Goal: Answer question/provide support

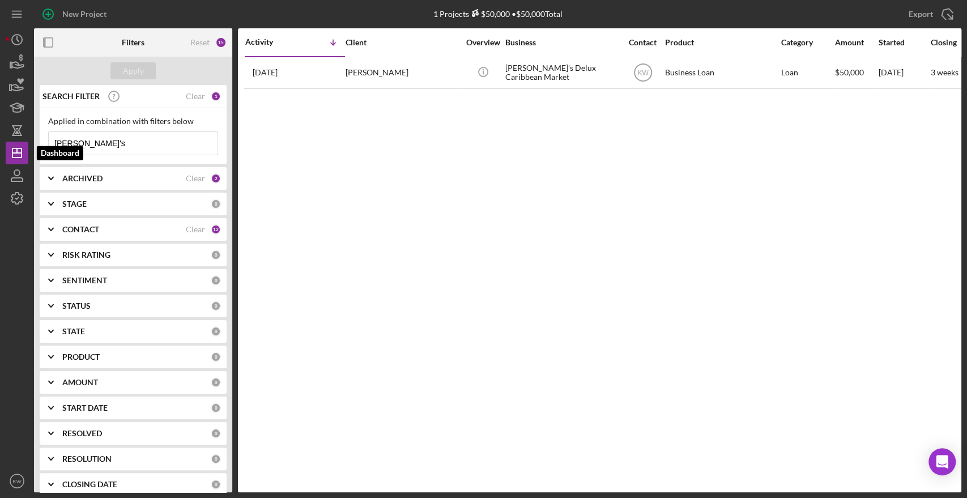
click at [5, 143] on div "New Project 1 Projects $50,000 • $50,000 Total dee's Export Icon/Export Filters…" at bounding box center [483, 249] width 967 height 498
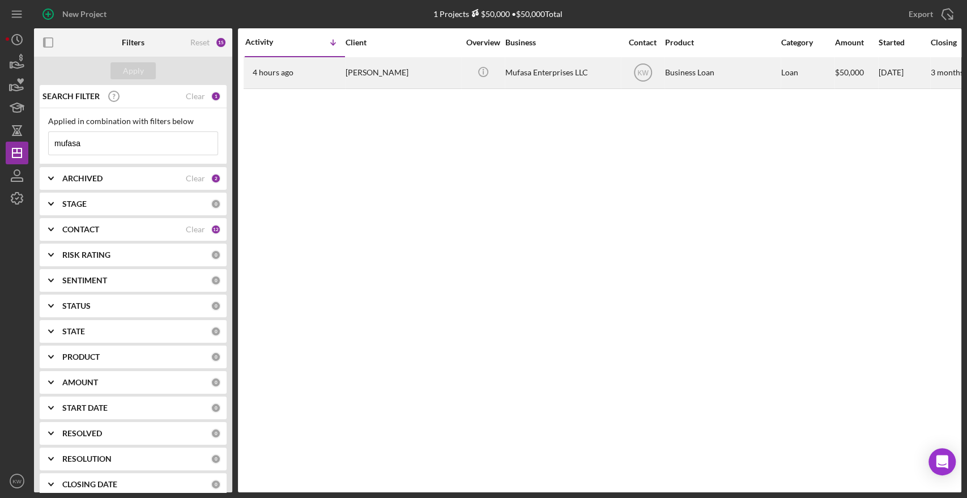
type input "mufasa"
click at [534, 75] on div "Mufasa Enterprises LLC" at bounding box center [562, 73] width 113 height 30
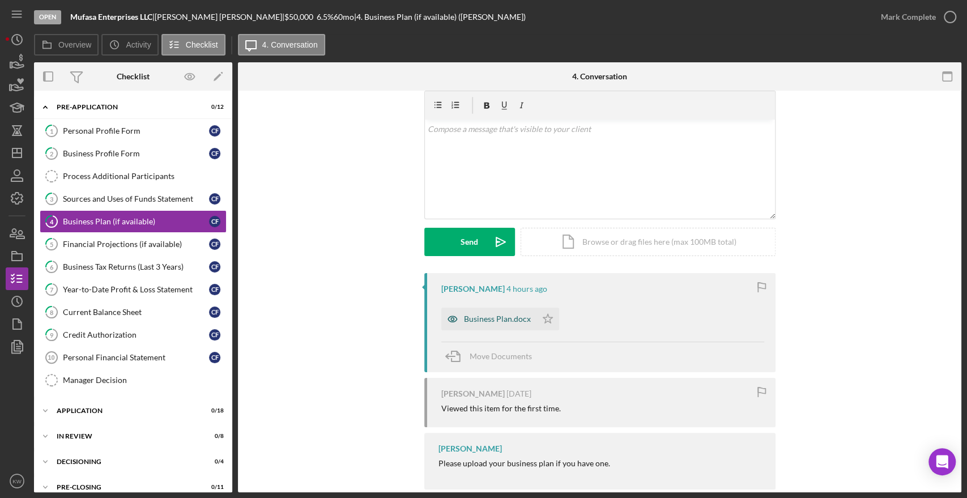
scroll to position [59, 0]
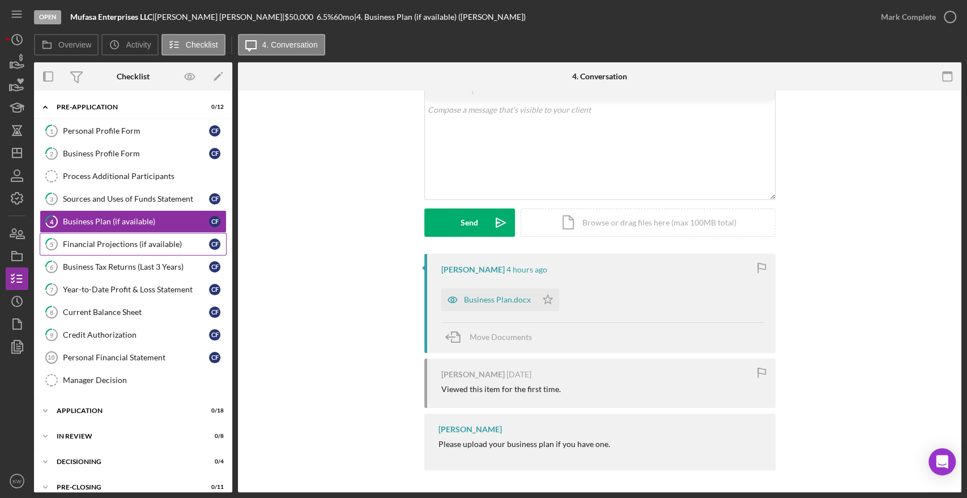
click at [122, 240] on div "Financial Projections (if available)" at bounding box center [136, 244] width 146 height 9
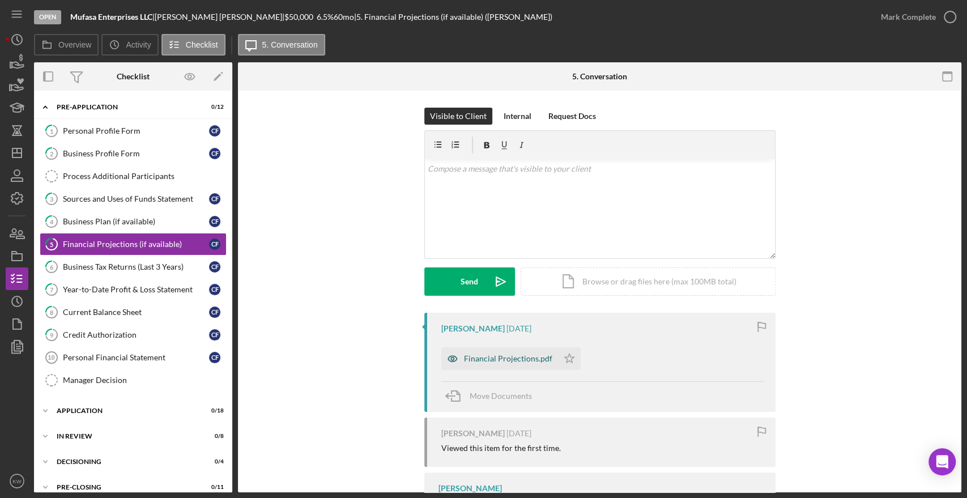
click at [523, 356] on div "Financial Projections.pdf" at bounding box center [508, 358] width 88 height 9
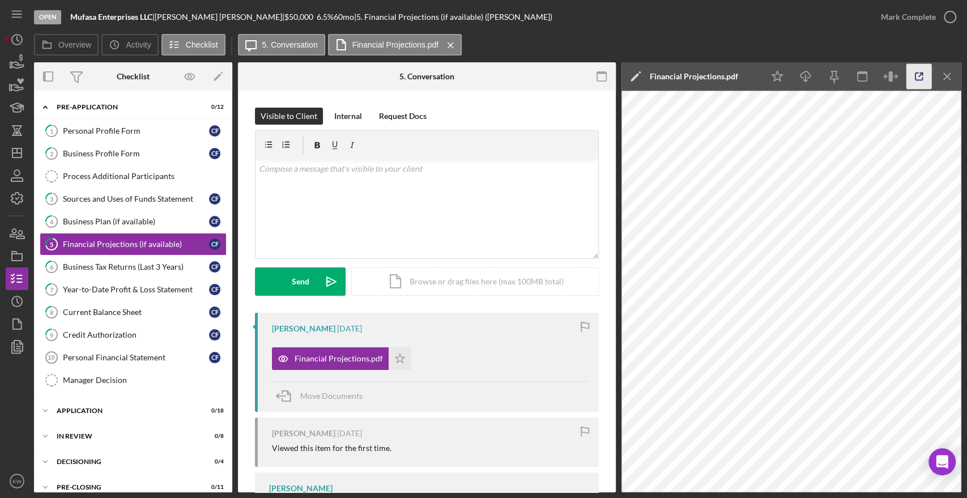
click at [920, 78] on icon "button" at bounding box center [920, 77] width 26 height 26
click at [143, 200] on div "Sources and Uses of Funds Statement" at bounding box center [136, 198] width 146 height 9
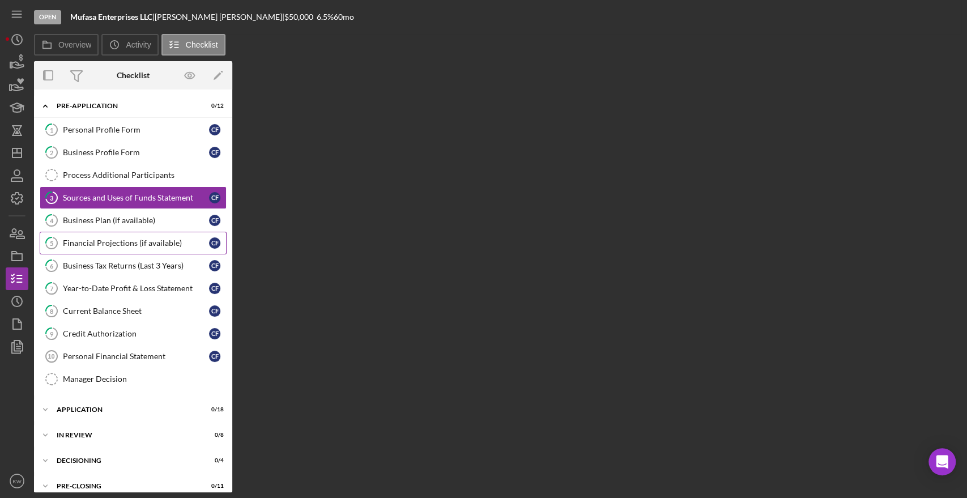
click at [137, 244] on div "Financial Projections (if available)" at bounding box center [136, 243] width 146 height 9
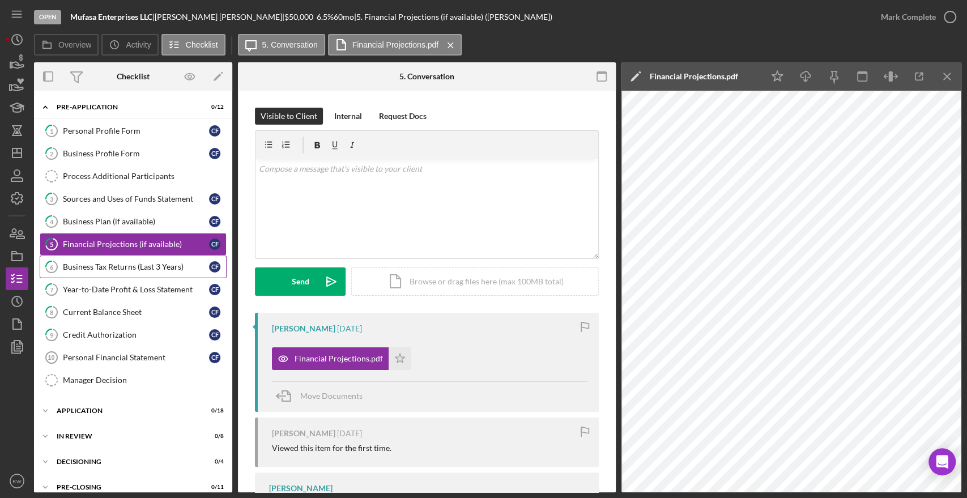
click at [140, 266] on div "Business Tax Returns (Last 3 Years)" at bounding box center [136, 266] width 146 height 9
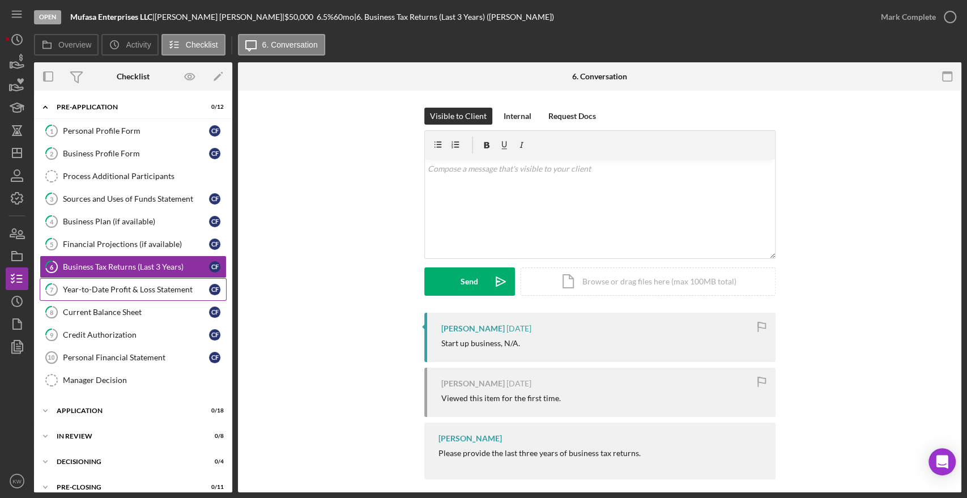
click at [142, 290] on div "Year-to-Date Profit & Loss Statement" at bounding box center [136, 289] width 146 height 9
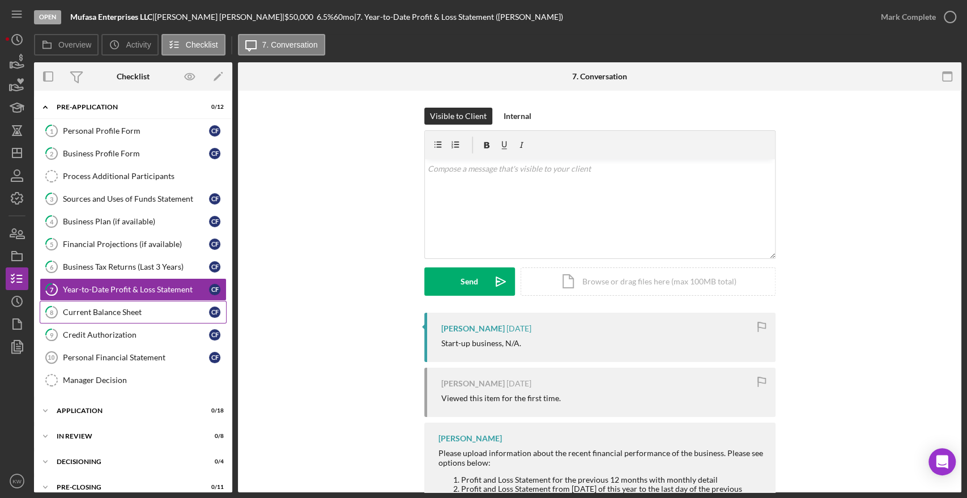
click at [137, 312] on div "Current Balance Sheet" at bounding box center [136, 312] width 146 height 9
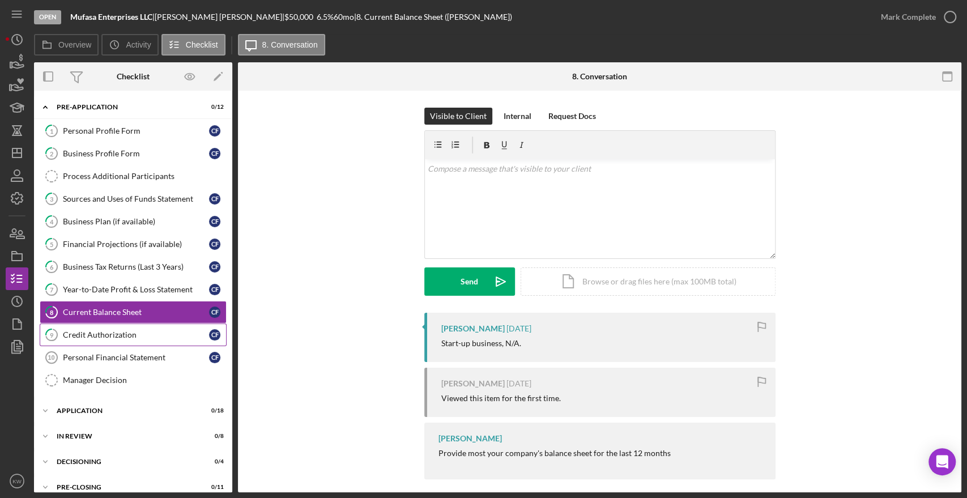
click at [137, 328] on link "9 Credit Authorization C F" at bounding box center [133, 335] width 187 height 23
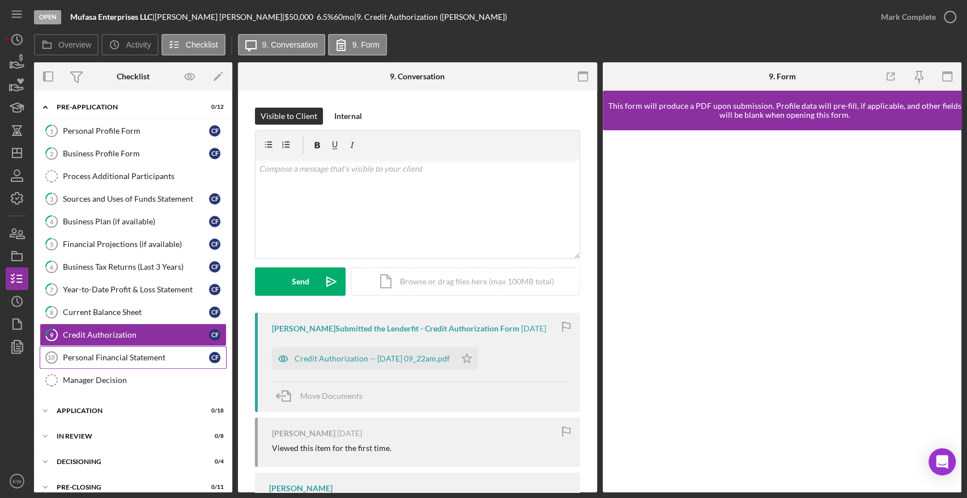
click at [147, 357] on div "Personal Financial Statement" at bounding box center [136, 357] width 146 height 9
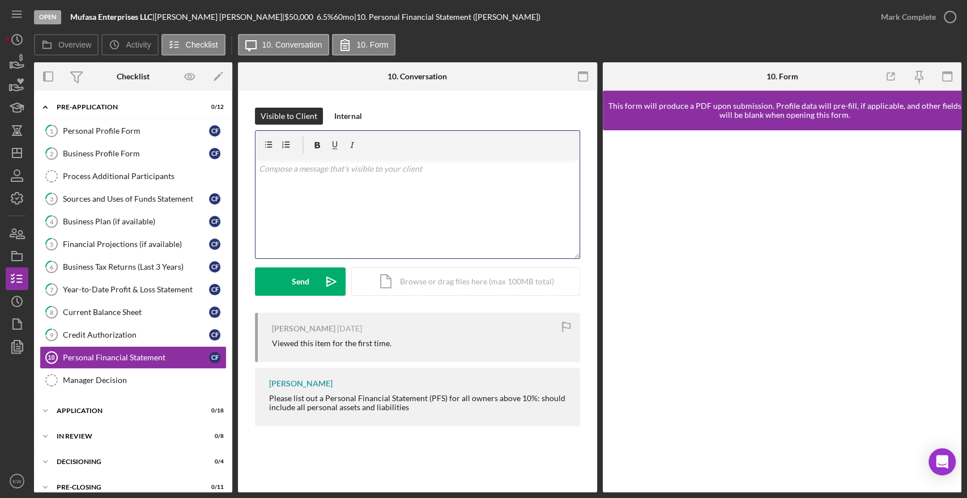
click at [356, 226] on div "v Color teal Color pink Remove color Add row above Add row below Add column bef…" at bounding box center [418, 208] width 324 height 99
click at [441, 283] on div "Icon/Document Browse or drag files here (max 100MB total) Tap to choose files o…" at bounding box center [465, 282] width 229 height 28
click at [351, 230] on div "Personal-Financial-Statement.xlsx" at bounding box center [328, 232] width 120 height 9
click at [354, 163] on p at bounding box center [417, 169] width 317 height 12
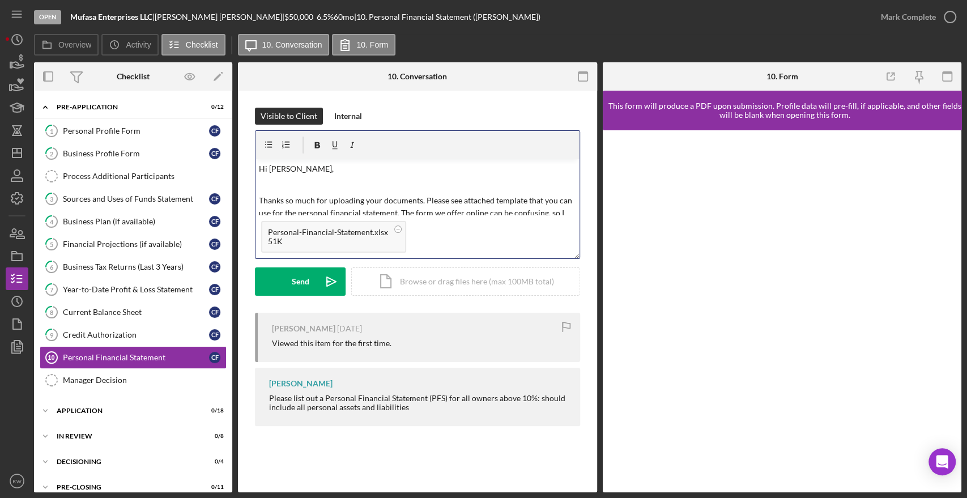
click at [423, 200] on p "Thanks so much for uploading your documents. Please see attached template that …" at bounding box center [417, 213] width 317 height 38
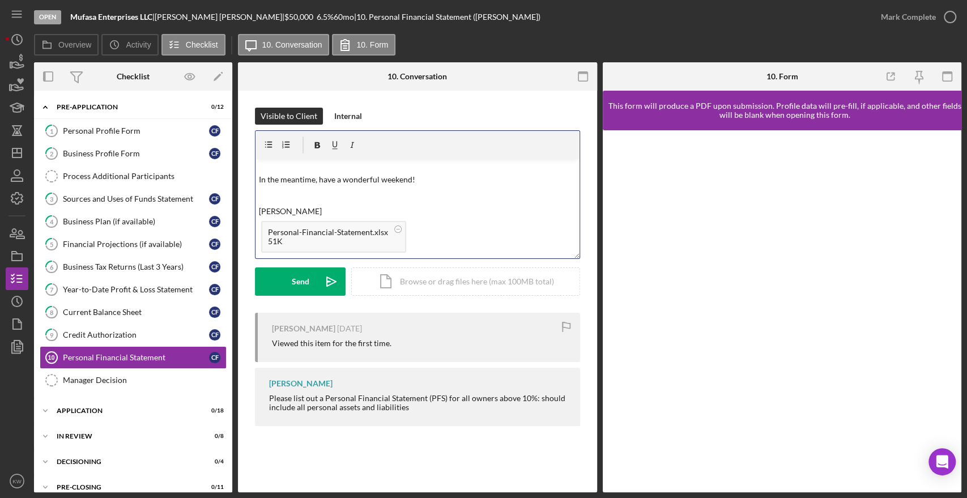
scroll to position [190, 0]
click at [319, 271] on icon "Icon/icon-invite-send" at bounding box center [331, 282] width 28 height 28
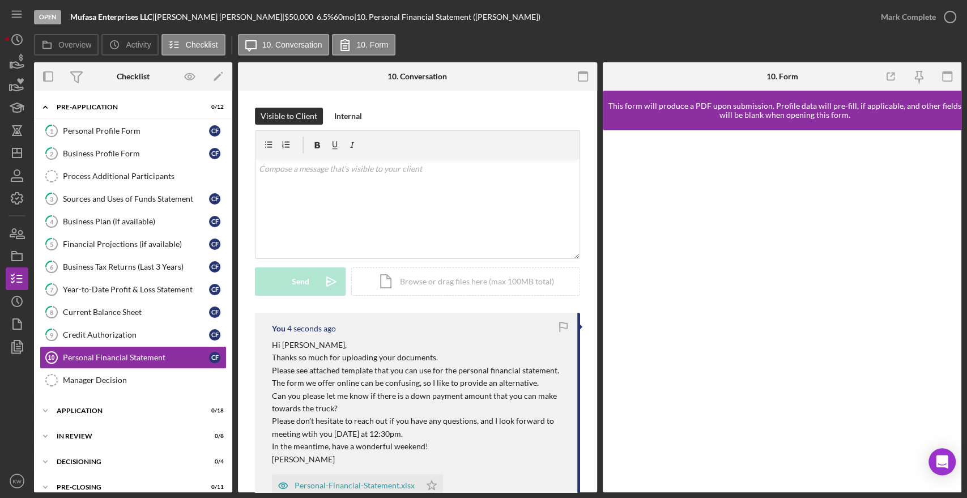
scroll to position [126, 0]
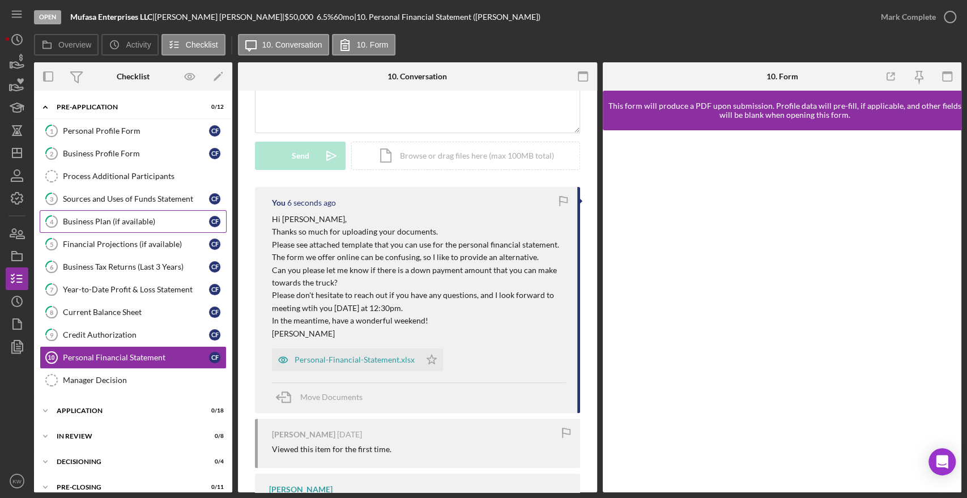
click at [112, 222] on div "Business Plan (if available)" at bounding box center [136, 221] width 146 height 9
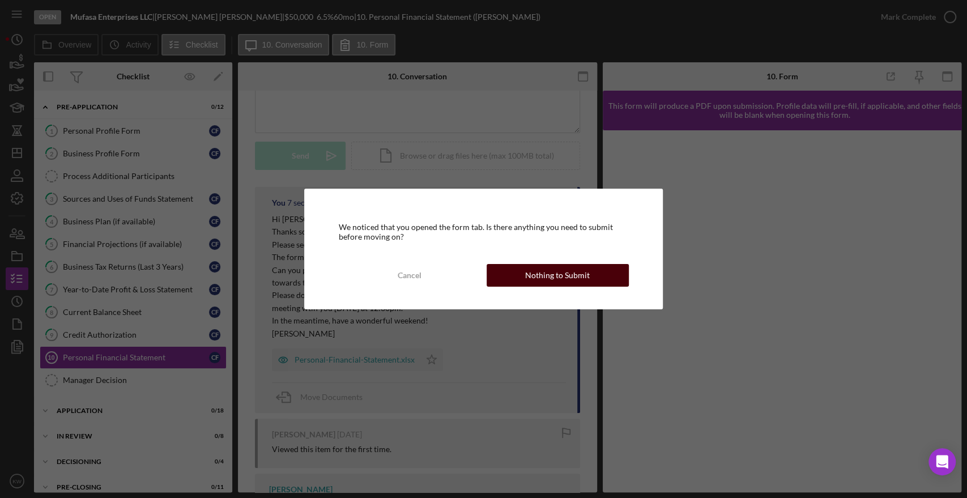
click at [548, 281] on div "Nothing to Submit" at bounding box center [557, 275] width 65 height 23
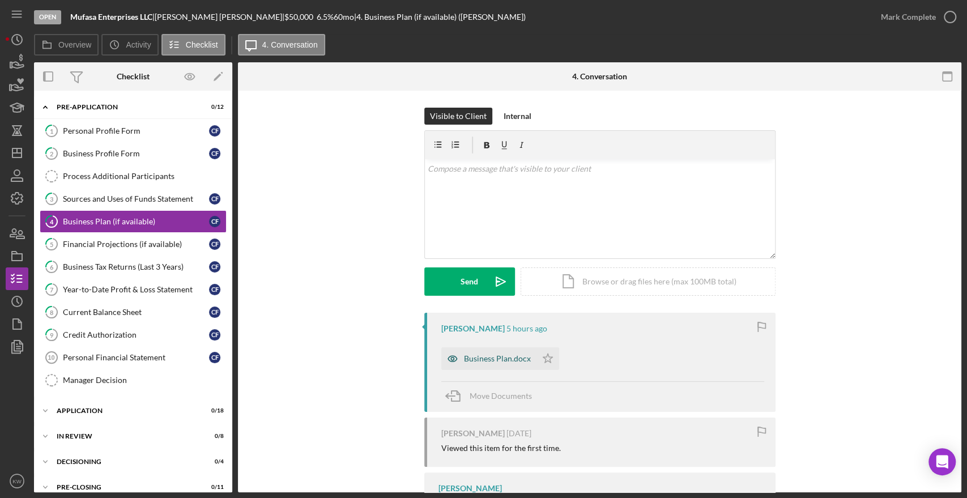
click at [503, 359] on div "Business Plan.docx" at bounding box center [497, 358] width 67 height 9
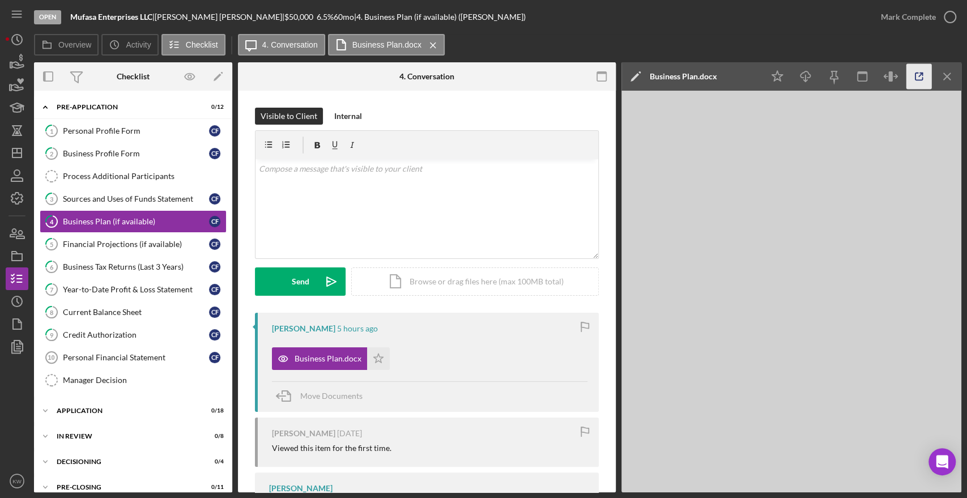
click at [924, 76] on icon "button" at bounding box center [920, 77] width 26 height 26
click at [12, 69] on icon "button" at bounding box center [17, 62] width 28 height 28
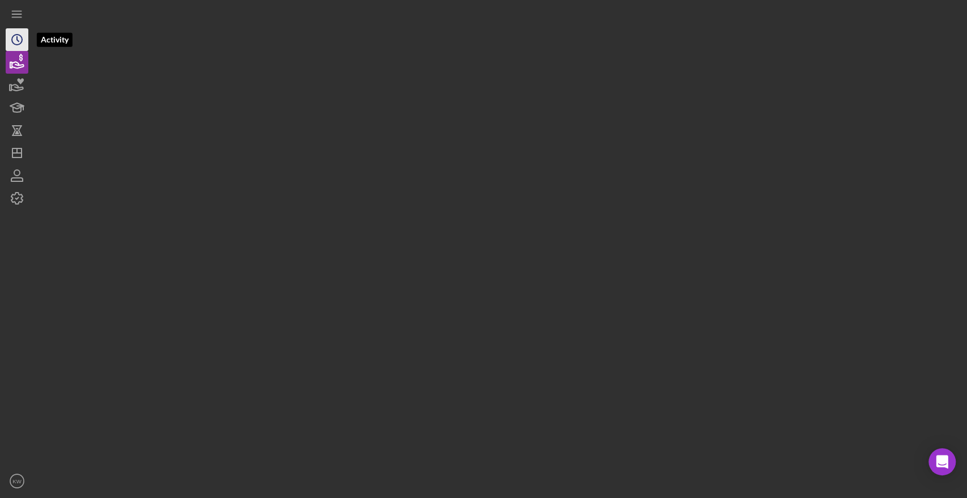
click at [12, 42] on circle "button" at bounding box center [17, 40] width 10 height 10
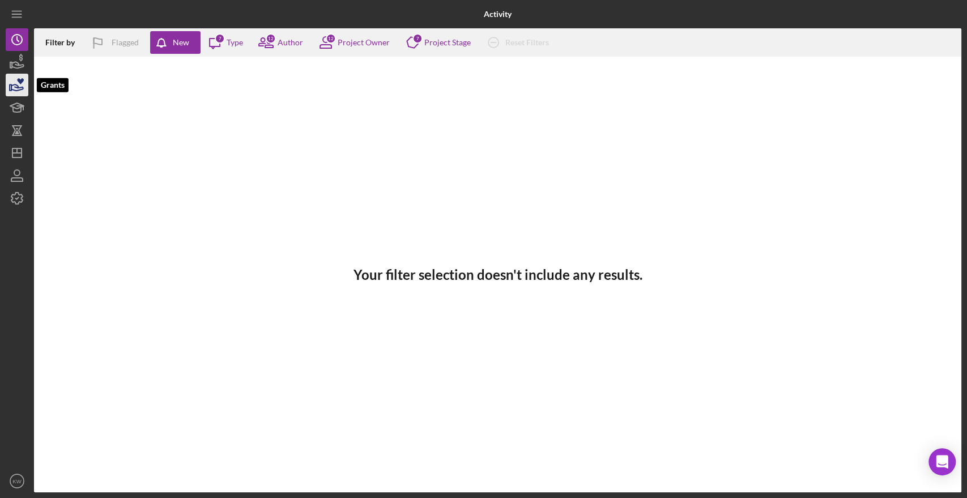
click at [22, 82] on icon "button" at bounding box center [17, 85] width 28 height 28
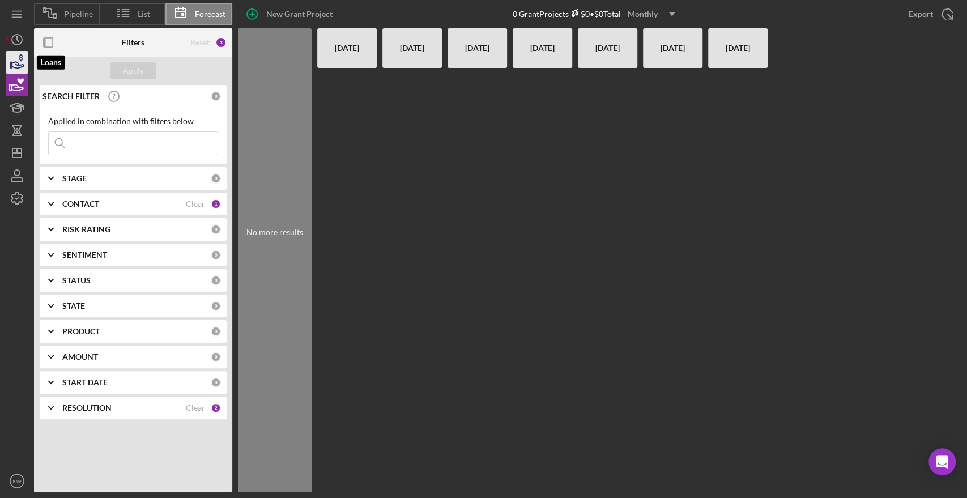
click at [21, 60] on icon "button" at bounding box center [20, 57] width 3 height 7
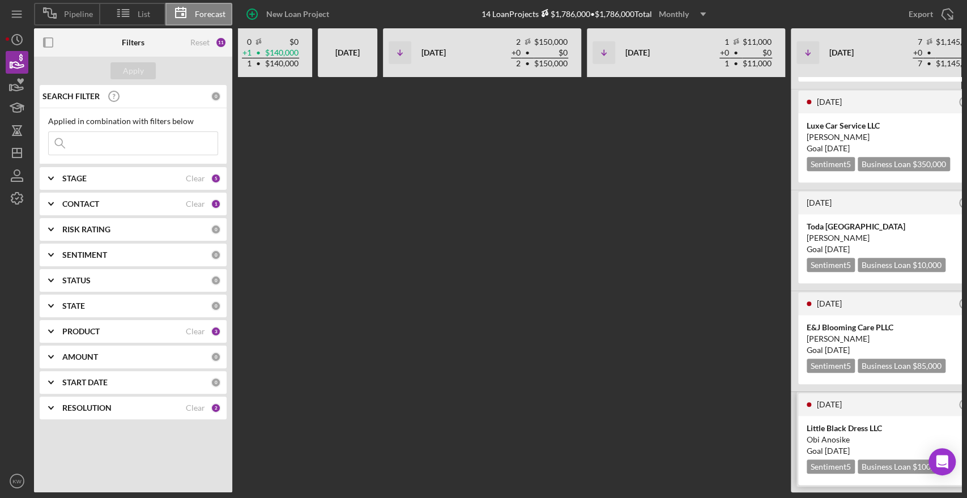
scroll to position [298, 0]
click at [99, 145] on input at bounding box center [133, 143] width 169 height 23
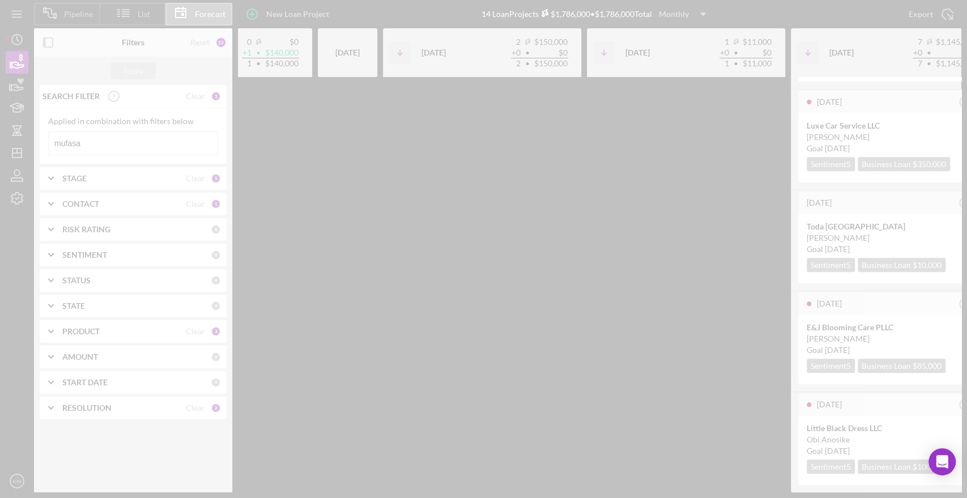
scroll to position [0, 0]
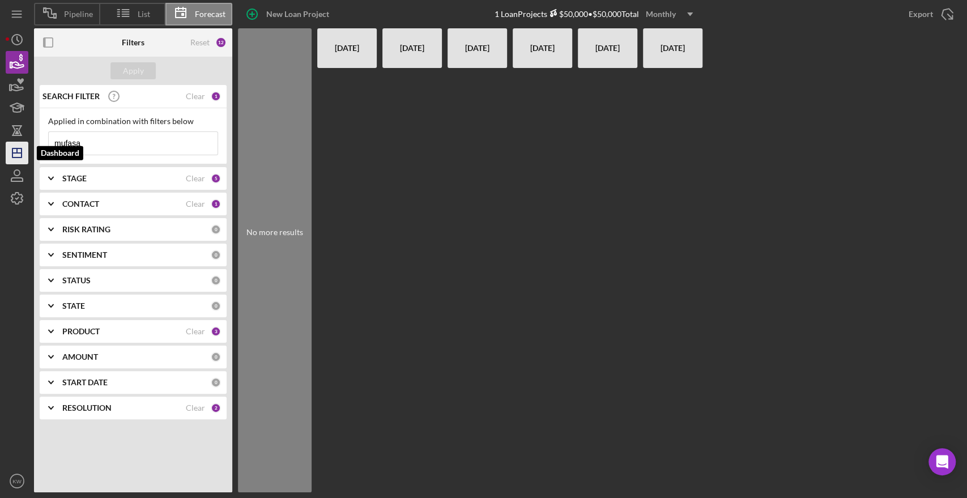
type input "mufasa"
click at [13, 162] on icon "Icon/Dashboard" at bounding box center [17, 153] width 28 height 28
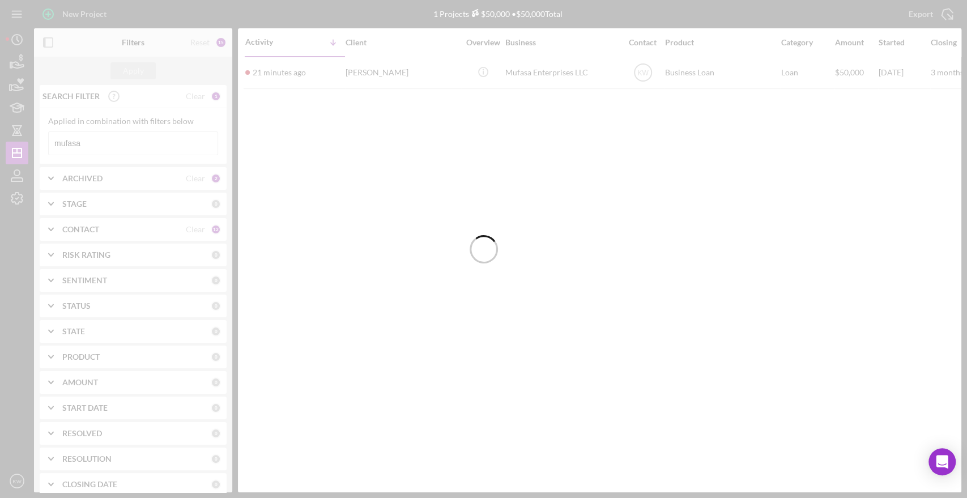
click at [180, 141] on div at bounding box center [483, 249] width 967 height 498
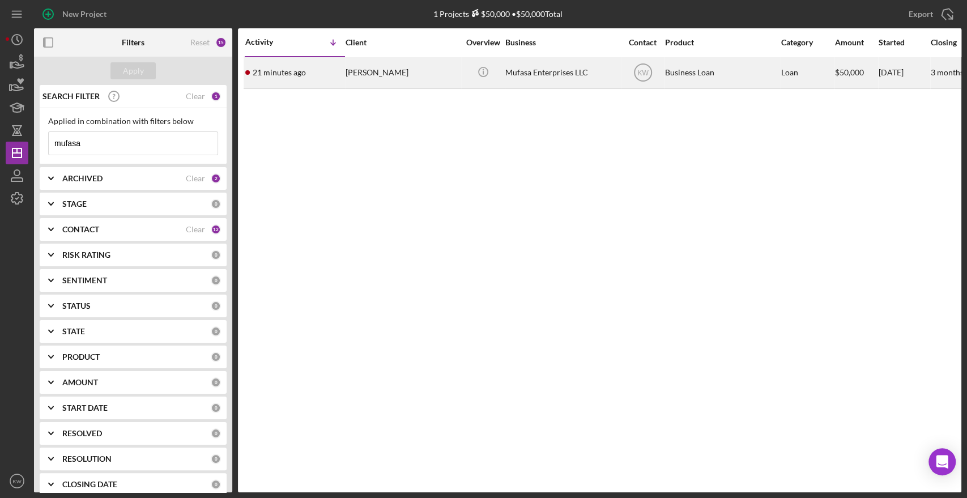
click at [392, 70] on div "[PERSON_NAME]" at bounding box center [402, 73] width 113 height 30
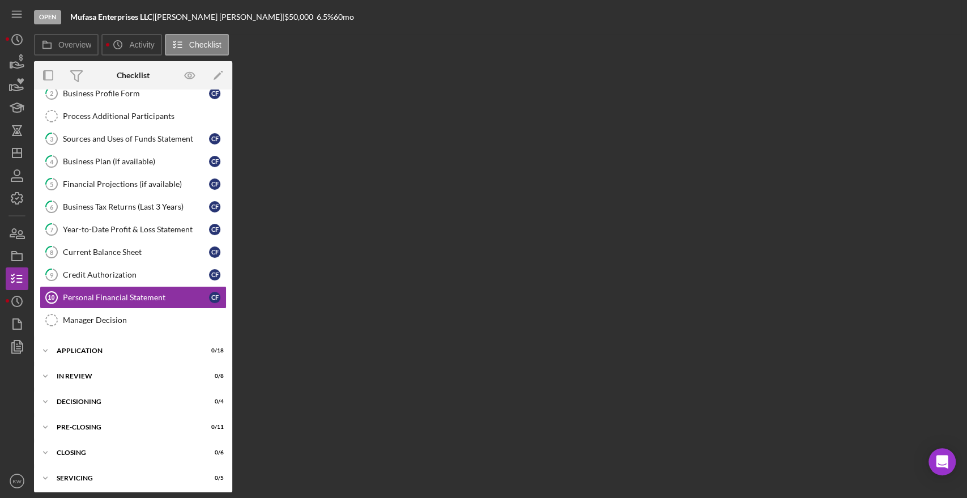
scroll to position [61, 0]
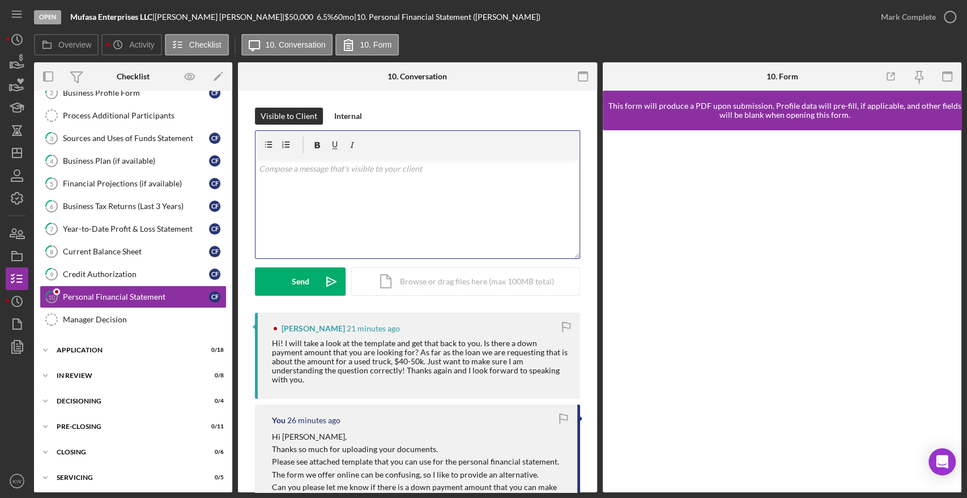
click at [422, 201] on div "v Color teal Color pink Remove color Add row above Add row below Add column bef…" at bounding box center [418, 208] width 324 height 99
click at [342, 168] on p "We like to see at least 10% down payment, but we can be flexible" at bounding box center [417, 169] width 317 height 12
click at [343, 169] on p "We like to see at least 10-20% down payment, but we can be flexible" at bounding box center [417, 169] width 317 height 12
click at [426, 168] on p "We like to see at least 10% - 20% down payment, but we can be flexible" at bounding box center [417, 169] width 317 height 12
click at [334, 171] on p "We like to see at least 10% - 20% down payment for but we can be flexible" at bounding box center [417, 169] width 317 height 12
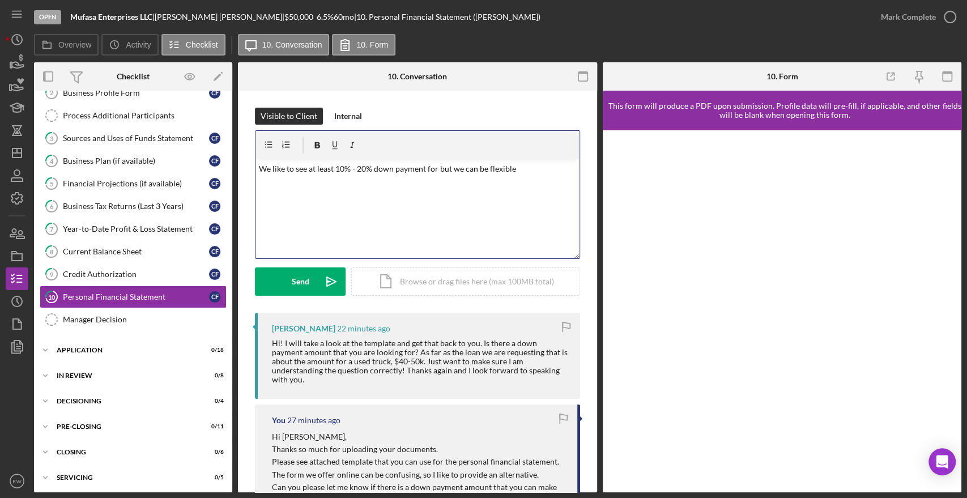
drag, startPoint x: 372, startPoint y: 171, endPoint x: 523, endPoint y: 168, distance: 150.2
click at [523, 168] on p "We like to see at least 10% - 20% down payment for but we can be flexible" at bounding box center [417, 169] width 317 height 12
click at [422, 169] on p "We like to see at least 10% - 20% down payment for but we can be flexible" at bounding box center [417, 169] width 317 height 12
click at [426, 167] on p "We like to see at least 10% - 20% down payment for but we can be flexible" at bounding box center [417, 169] width 317 height 12
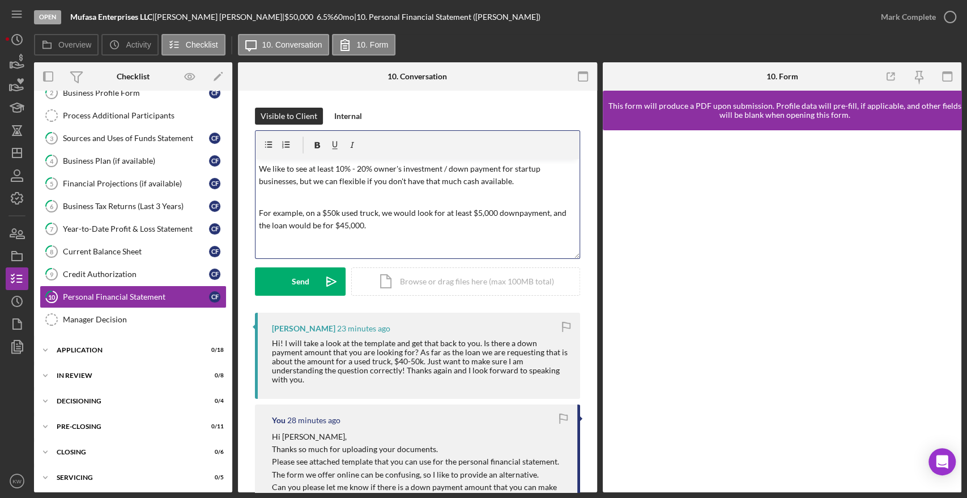
scroll to position [6, 0]
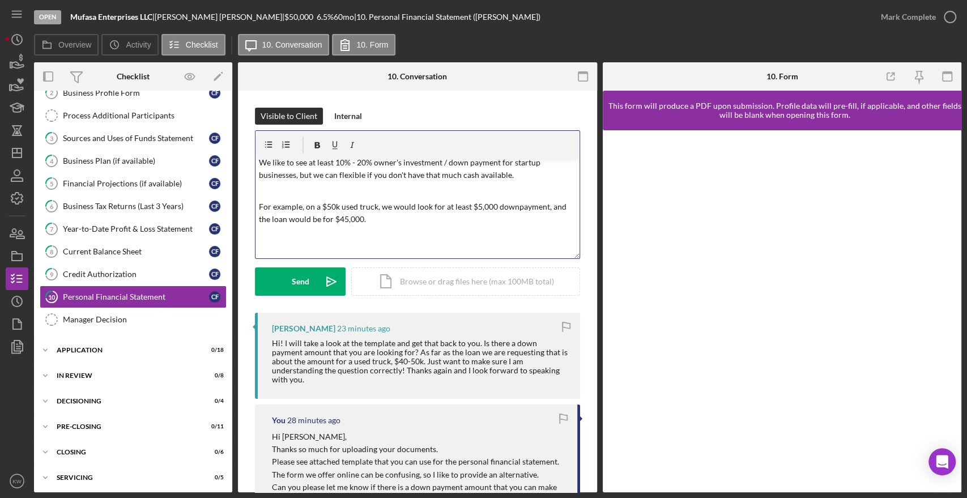
click at [514, 207] on p "For example, on a $50k used truck, we would look for at least $5,000 downpaymen…" at bounding box center [417, 214] width 317 height 26
click at [449, 234] on p at bounding box center [417, 235] width 317 height 12
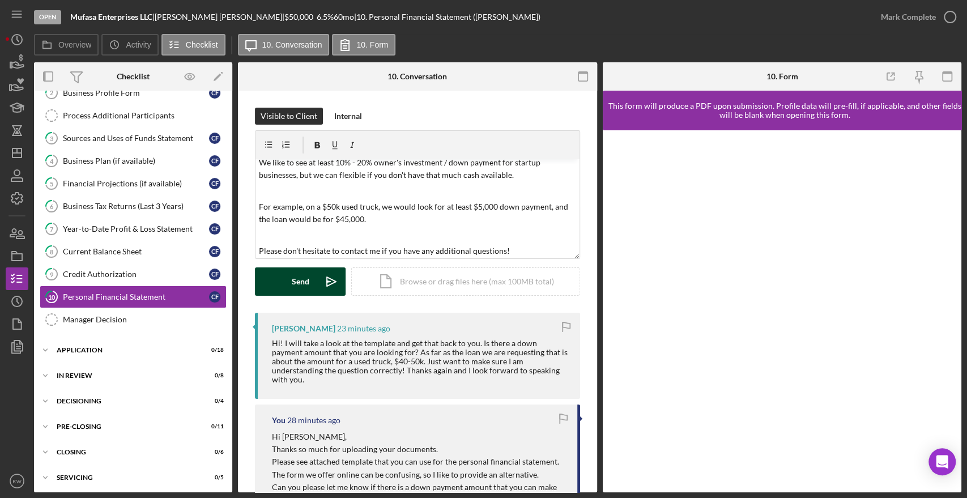
click at [319, 282] on button "Send Icon/icon-invite-send" at bounding box center [300, 282] width 91 height 28
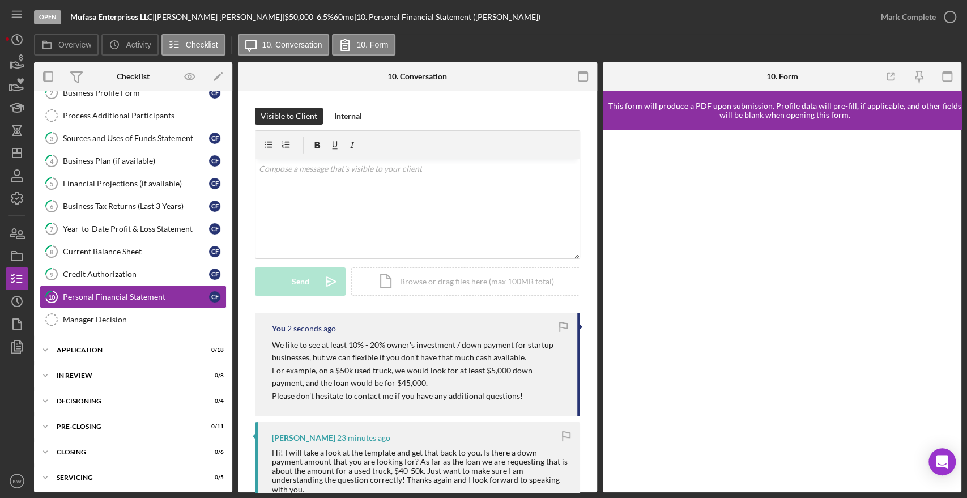
scroll to position [0, 0]
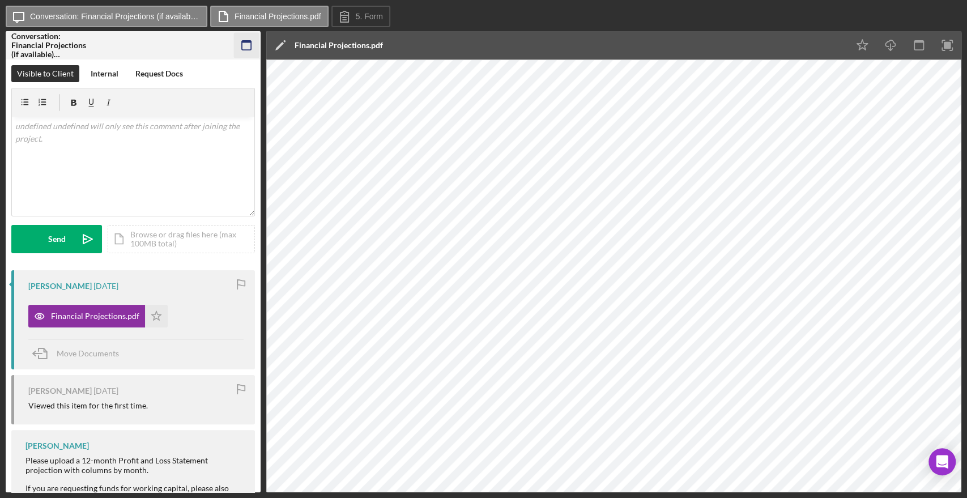
click at [245, 45] on icon "button" at bounding box center [247, 46] width 26 height 26
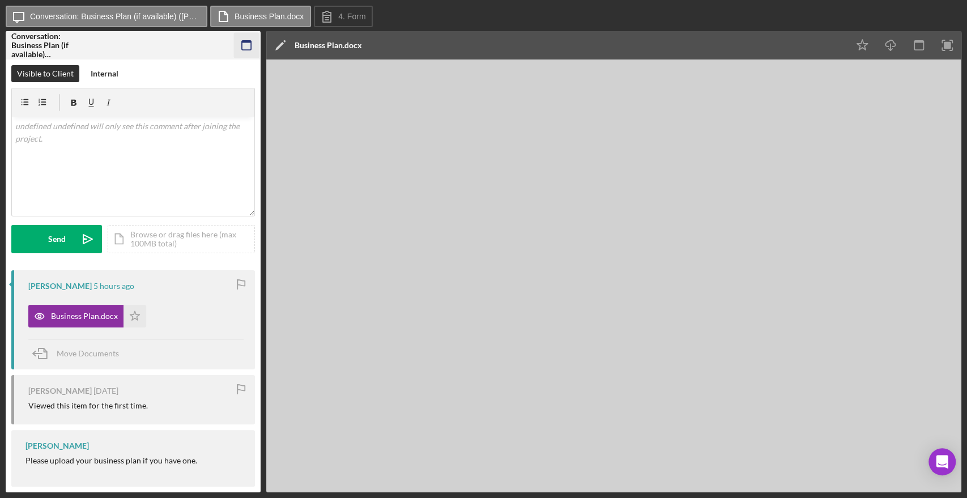
click at [253, 41] on icon "button" at bounding box center [247, 46] width 26 height 26
